Goal: Navigation & Orientation: Find specific page/section

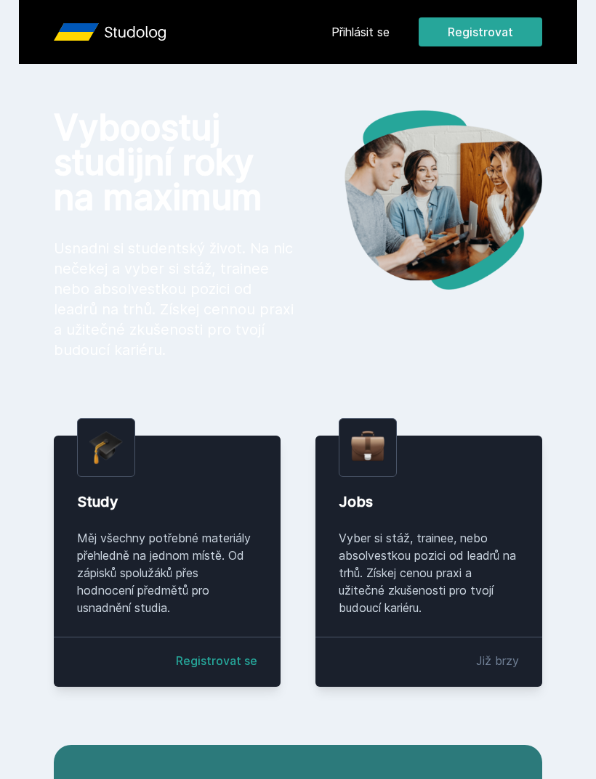
click at [482, 42] on button "Registrovat" at bounding box center [479, 31] width 123 height 29
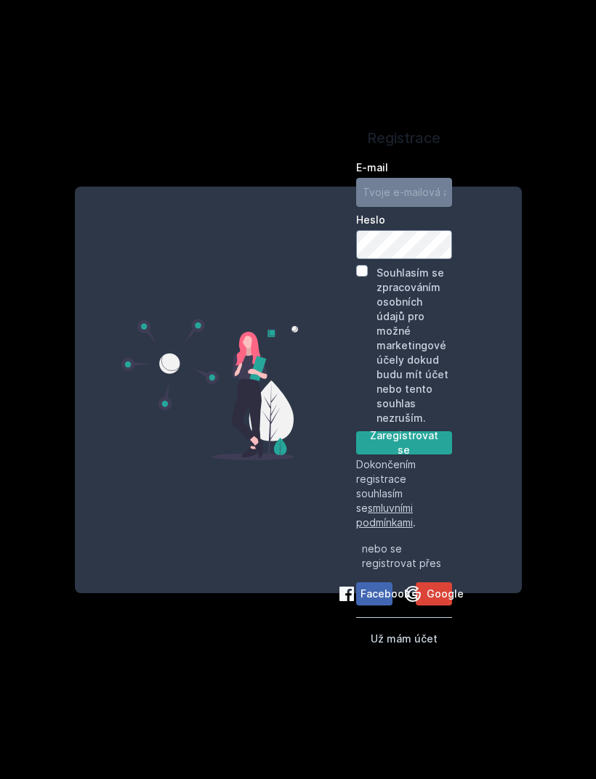
click at [468, 99] on div "Registrace E-mail [GEOGRAPHIC_DATA] Souhlasím se zpracováním osobních údajů pro…" at bounding box center [298, 389] width 596 height 779
click at [422, 647] on button "Už mám účet" at bounding box center [403, 638] width 67 height 17
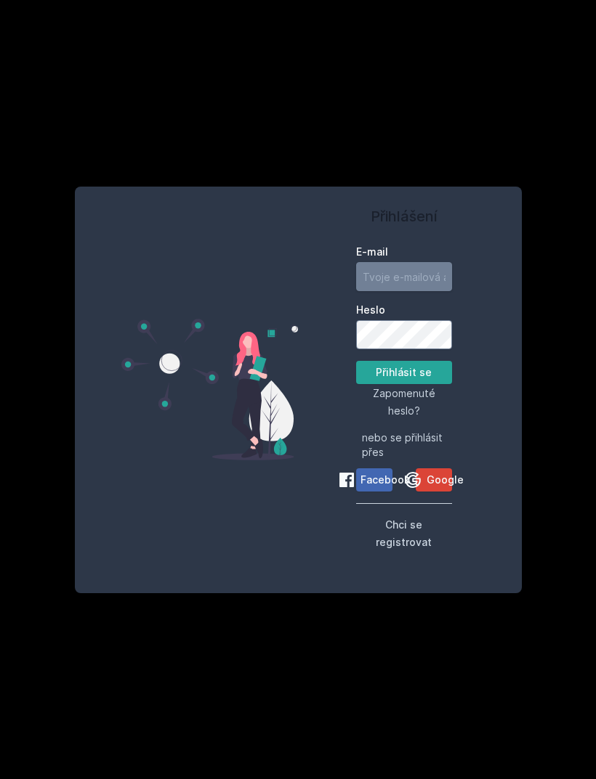
click at [385, 291] on input "E-mail" at bounding box center [404, 276] width 96 height 29
type input "[EMAIL_ADDRESS][DOMAIN_NAME]"
click at [403, 384] on button "Přihlásit se" at bounding box center [404, 372] width 96 height 23
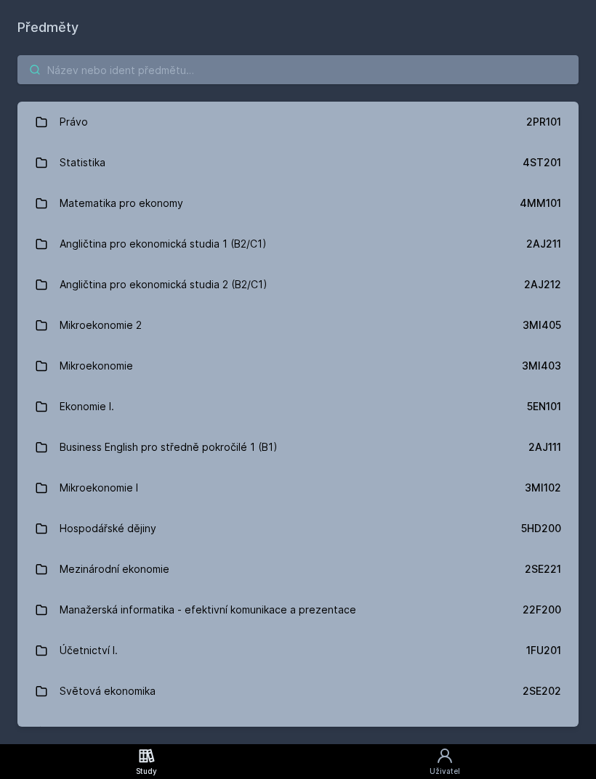
click at [444, 81] on input "search" at bounding box center [297, 69] width 561 height 29
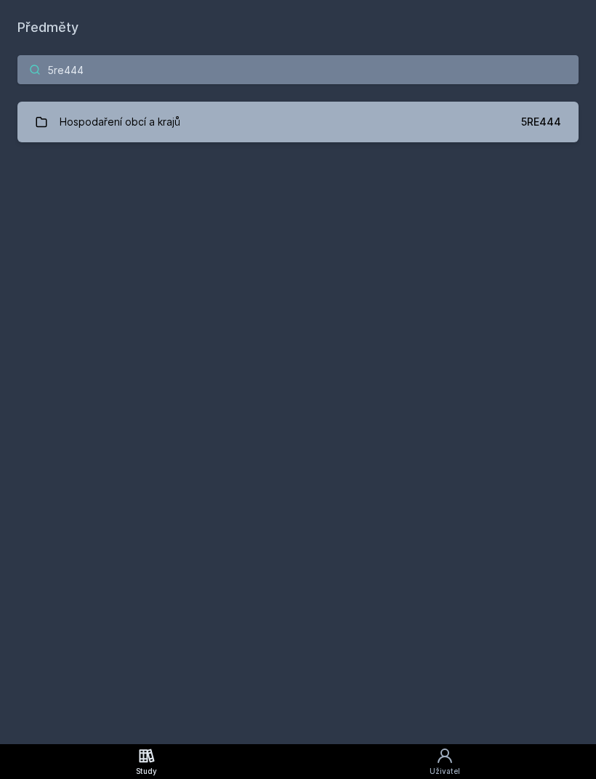
type input "5re444"
click at [46, 121] on icon at bounding box center [41, 122] width 11 height 10
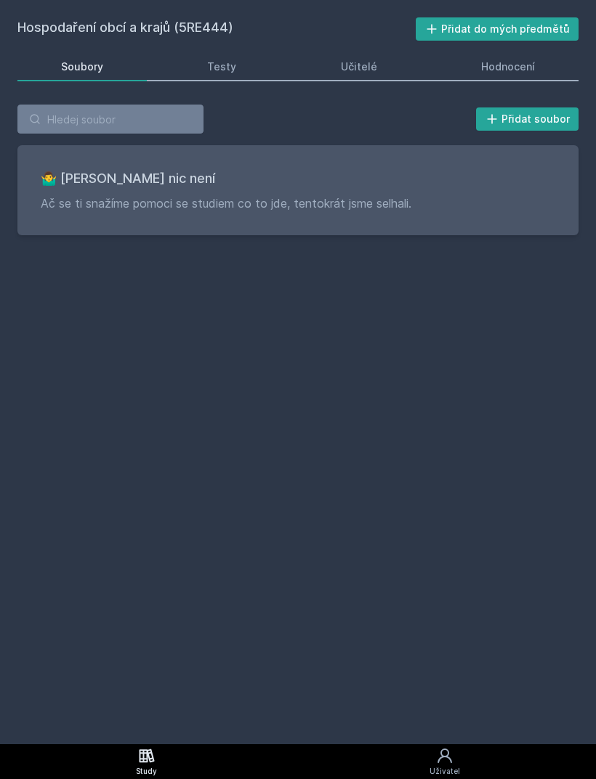
scroll to position [46, 0]
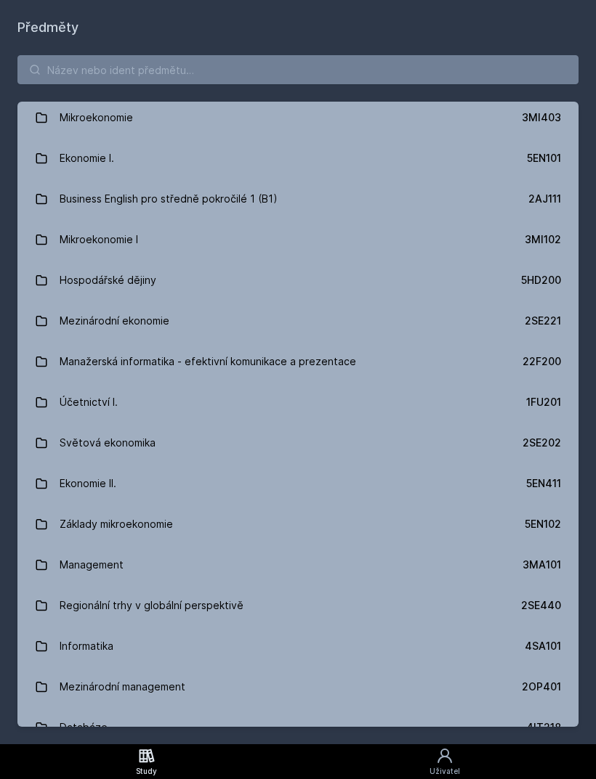
scroll to position [251, 0]
